Goal: Transaction & Acquisition: Download file/media

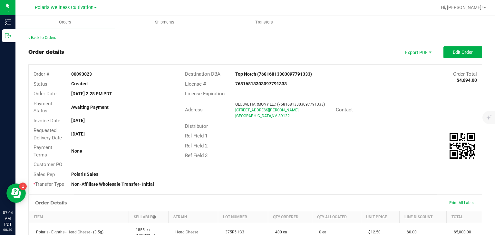
scroll to position [34, 0]
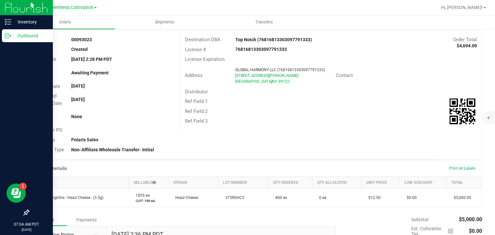
click at [13, 37] on p "Outbound" at bounding box center [30, 36] width 39 height 8
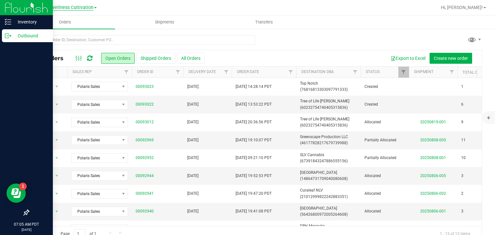
click at [92, 10] on span "Polaris Wellness Cultivation" at bounding box center [64, 8] width 59 height 6
click at [88, 28] on link "Polaris Wellness Production" at bounding box center [66, 31] width 94 height 9
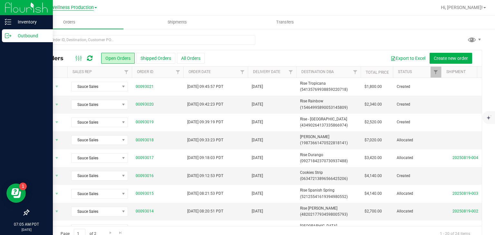
click at [90, 7] on span "Polaris Wellness Production" at bounding box center [64, 8] width 59 height 6
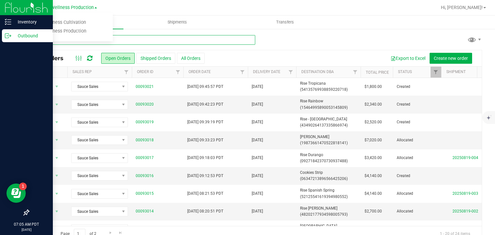
click at [133, 44] on input "text" at bounding box center [141, 40] width 227 height 10
type input "medizin"
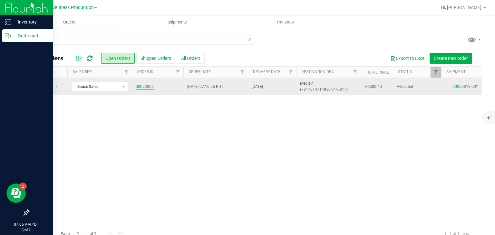
click at [144, 87] on link "00093009" at bounding box center [145, 87] width 18 height 6
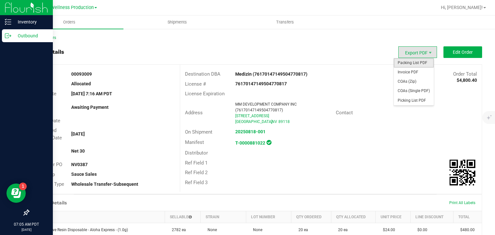
click at [409, 62] on span "Packing List PDF" at bounding box center [414, 62] width 40 height 9
